Goal: Task Accomplishment & Management: Complete application form

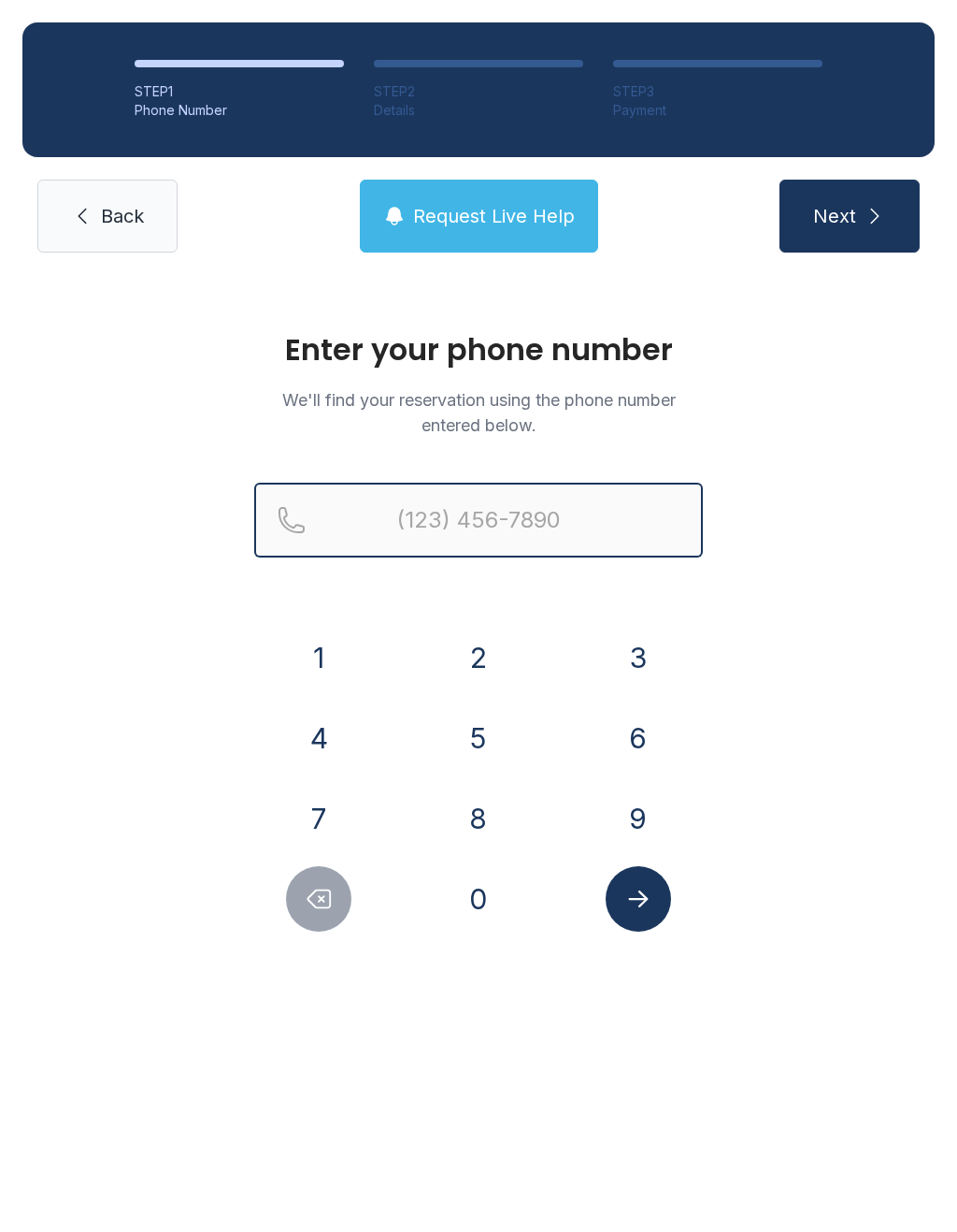
click at [512, 525] on input "Reservation phone number" at bounding box center [478, 520] width 449 height 75
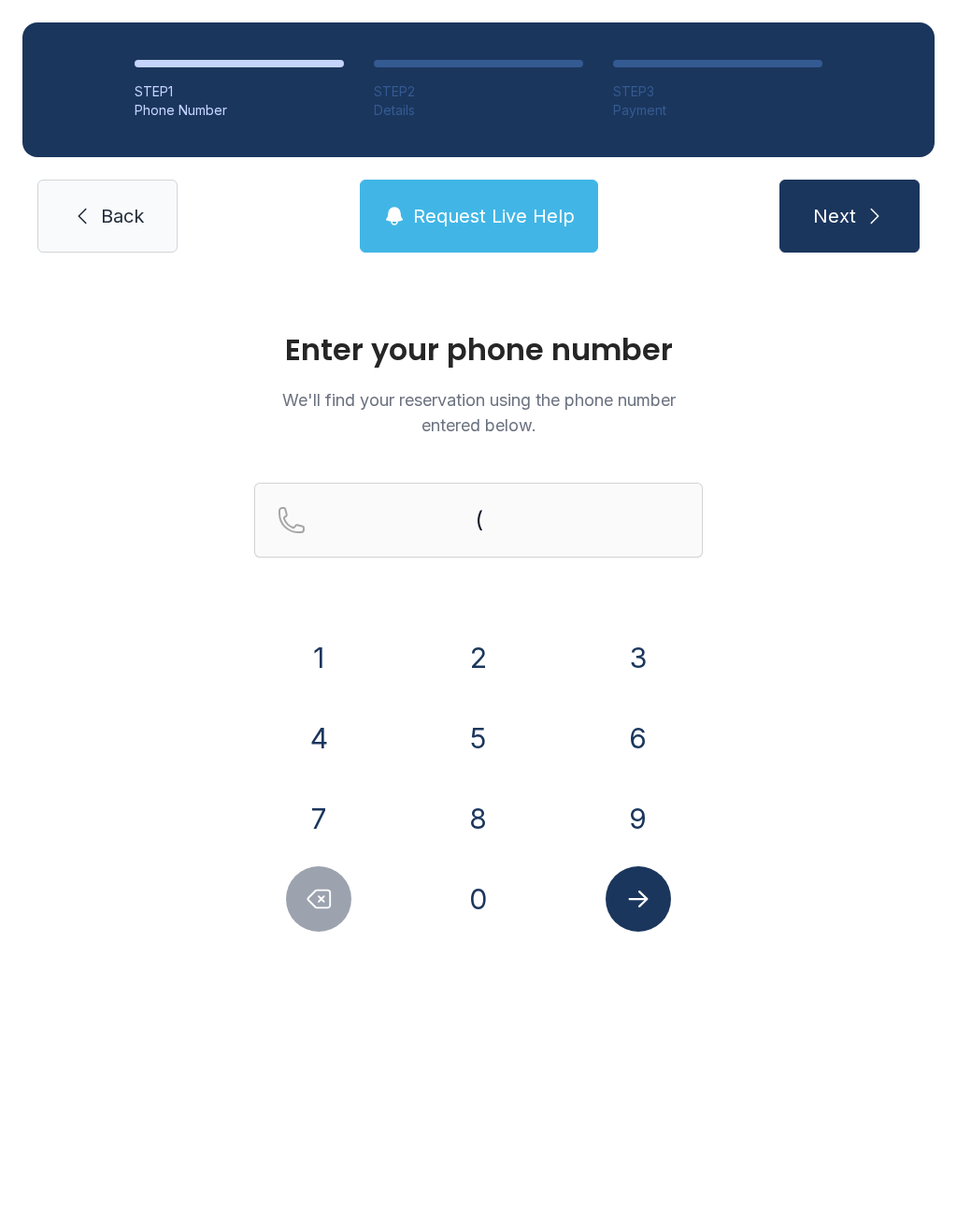
click at [488, 637] on button "2" at bounding box center [478, 658] width 66 height 66
type input "(2"
click at [325, 901] on icon "Delete number" at bounding box center [318, 898] width 28 height 28
click at [488, 821] on button "8" at bounding box center [478, 818] width 66 height 66
click at [487, 730] on button "5" at bounding box center [478, 738] width 66 height 66
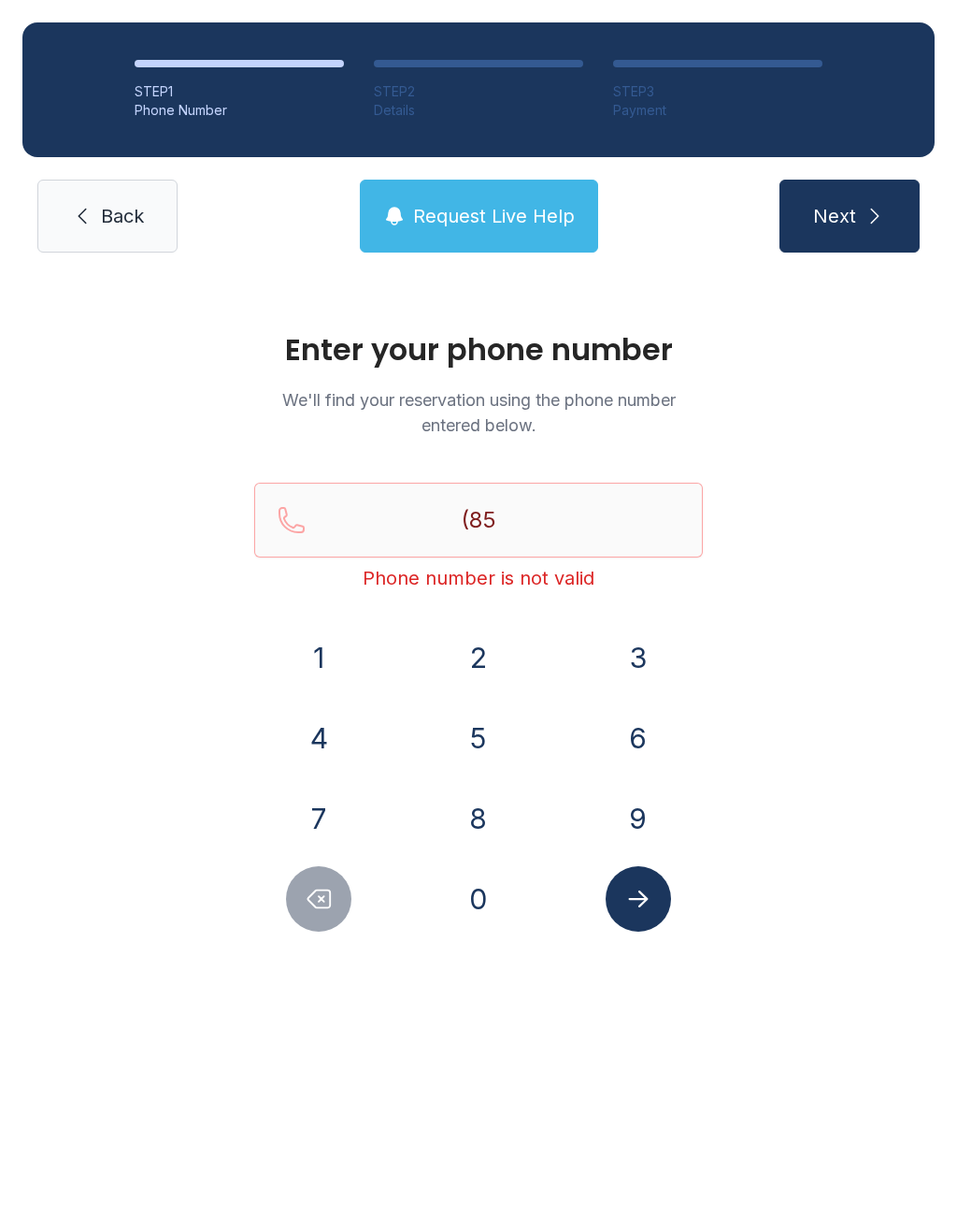
click at [494, 898] on button "0" at bounding box center [478, 898] width 66 height 66
click at [499, 646] on button "2" at bounding box center [478, 658] width 66 height 66
click at [662, 648] on button "3" at bounding box center [639, 658] width 66 height 66
click at [480, 817] on button "8" at bounding box center [478, 818] width 66 height 66
click at [325, 820] on button "7" at bounding box center [318, 818] width 66 height 66
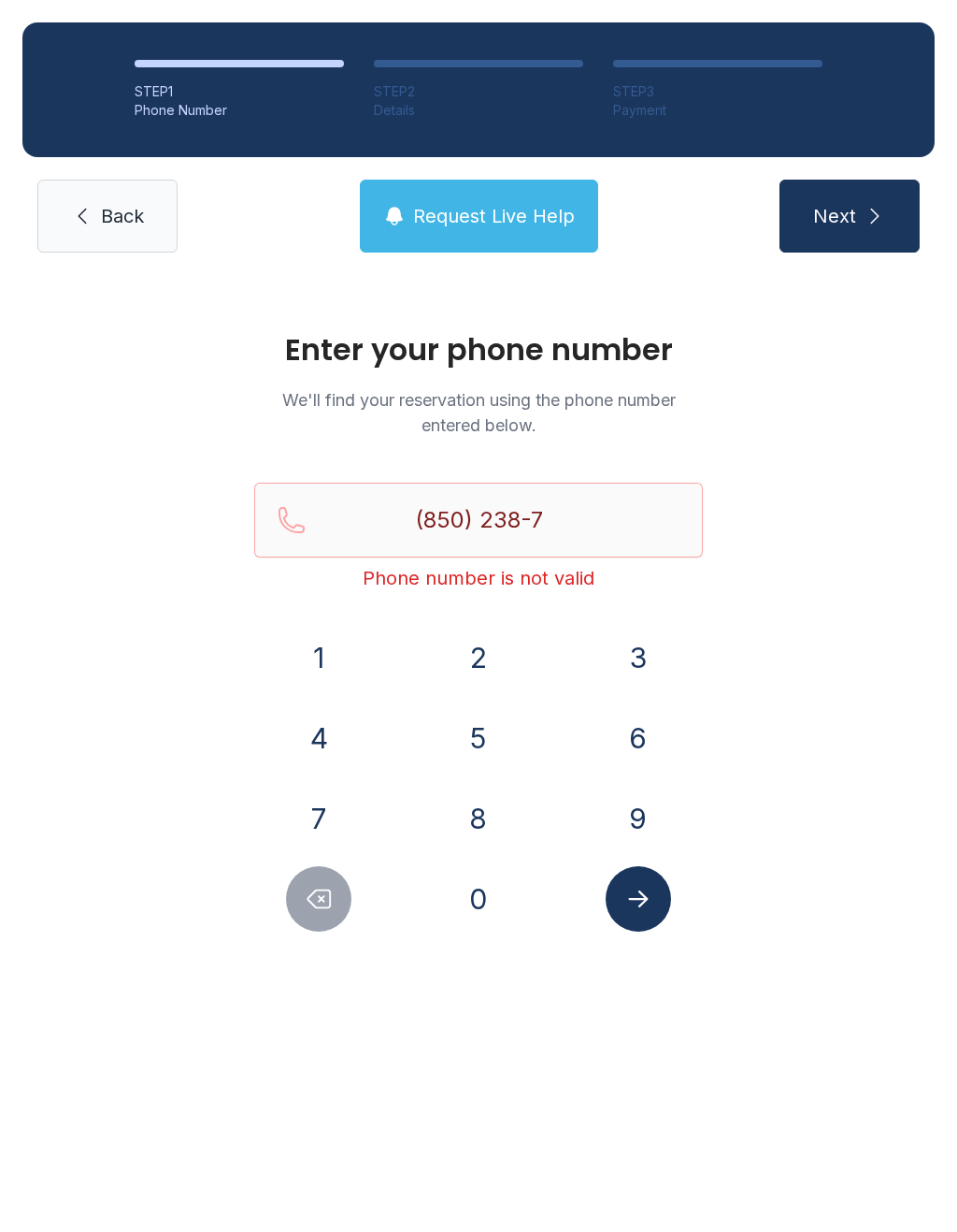
click at [335, 724] on button "4" at bounding box center [318, 738] width 66 height 66
click at [315, 817] on button "7" at bounding box center [318, 818] width 66 height 66
click at [626, 823] on button "9" at bounding box center [639, 818] width 66 height 66
type input "[PHONE_NUMBER]"
click at [656, 898] on button "Submit lookup form" at bounding box center [639, 898] width 66 height 66
